Goal: Transaction & Acquisition: Subscribe to service/newsletter

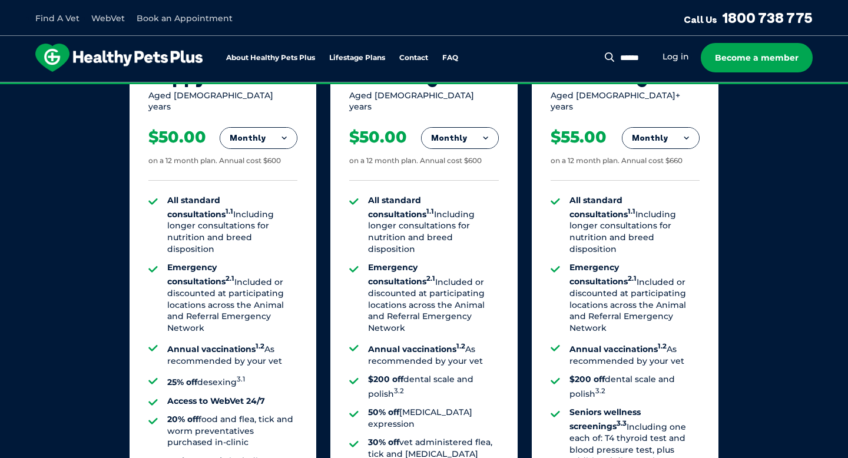
scroll to position [841, 0]
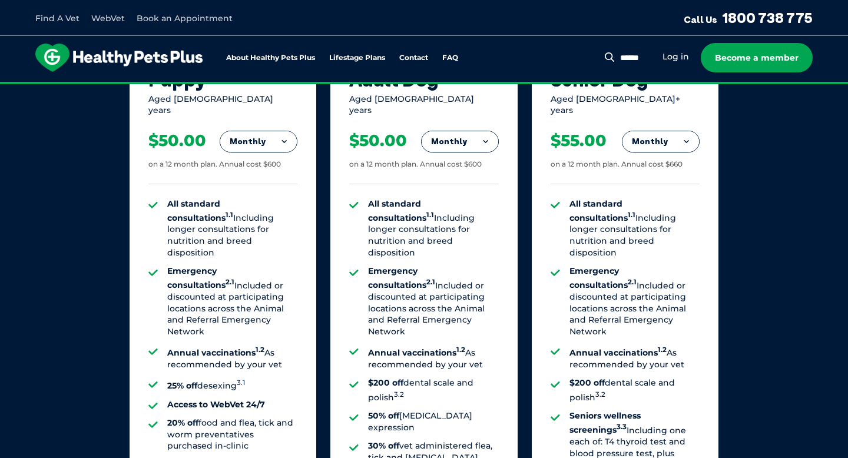
click at [167, 199] on li "All standard consultations 1.1 Including longer consultations for nutrition and…" at bounding box center [232, 229] width 130 height 61
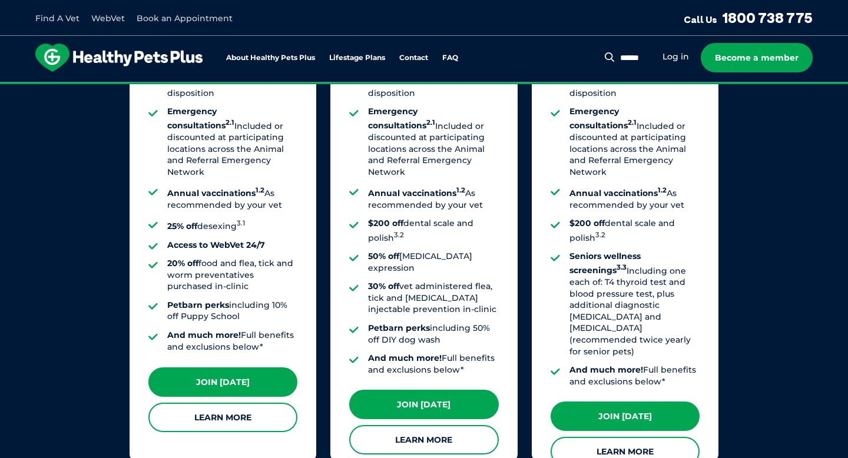
scroll to position [1022, 0]
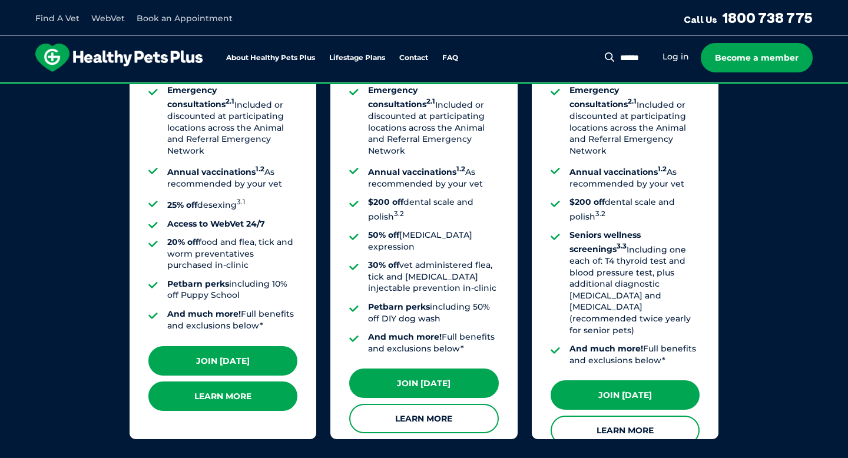
click at [242, 396] on link "Learn More" at bounding box center [222, 396] width 149 height 29
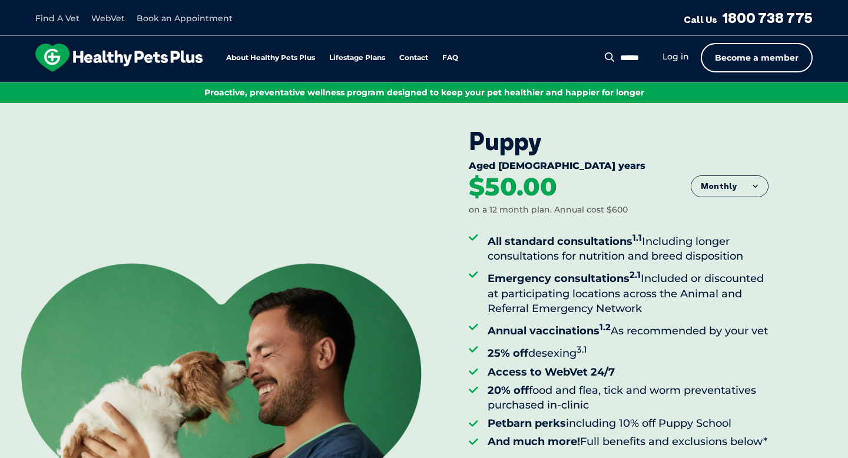
click at [755, 54] on link "Become a member" at bounding box center [757, 57] width 112 height 29
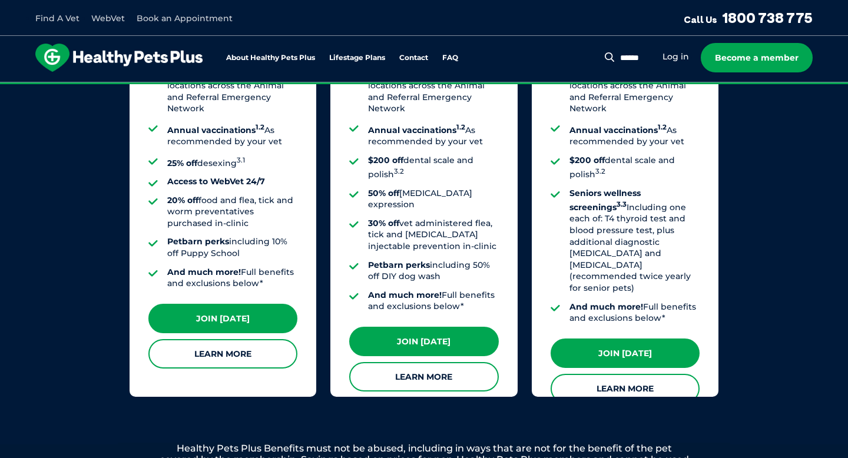
scroll to position [1066, 0]
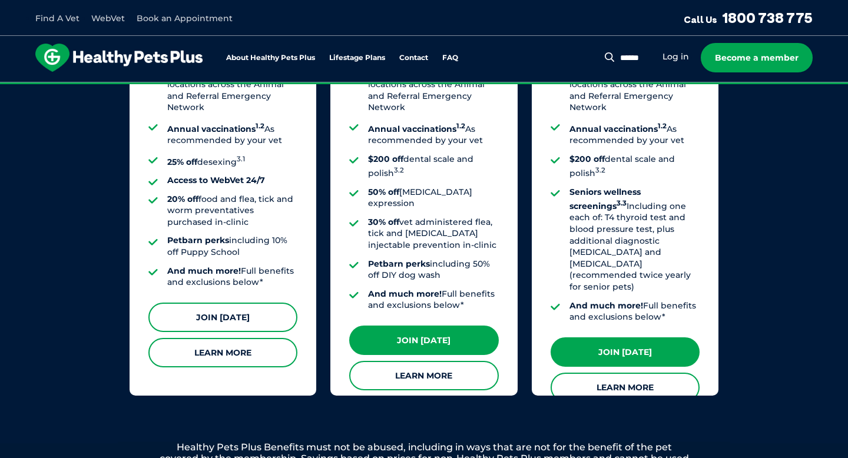
click at [253, 315] on link "Join [DATE]" at bounding box center [222, 317] width 149 height 29
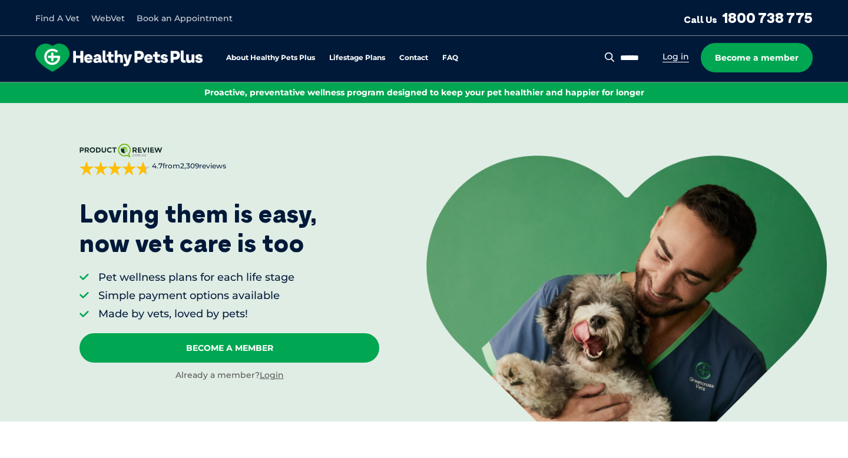
click at [673, 55] on link "Log in" at bounding box center [676, 56] width 27 height 11
